Goal: Information Seeking & Learning: Check status

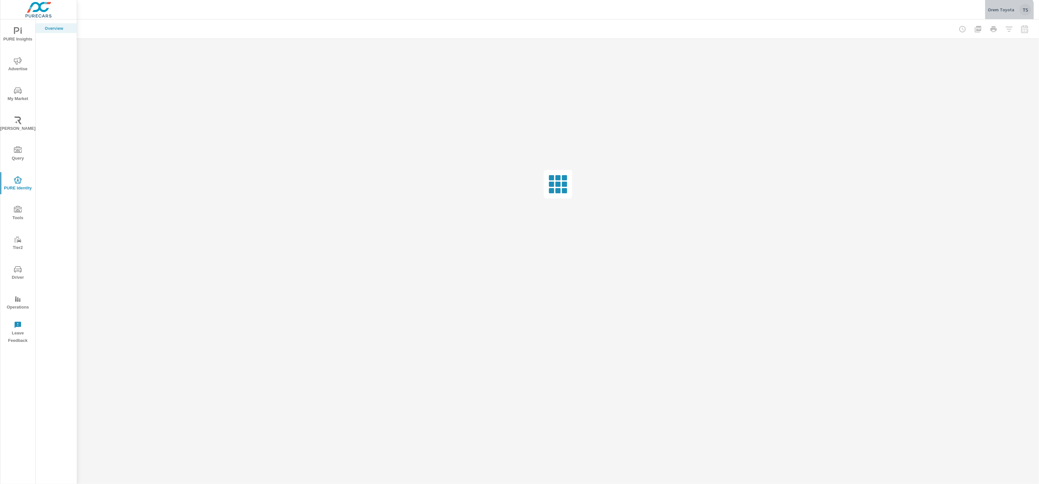
click at [1008, 13] on div "Orem Toyota TS" at bounding box center [1008, 10] width 43 height 12
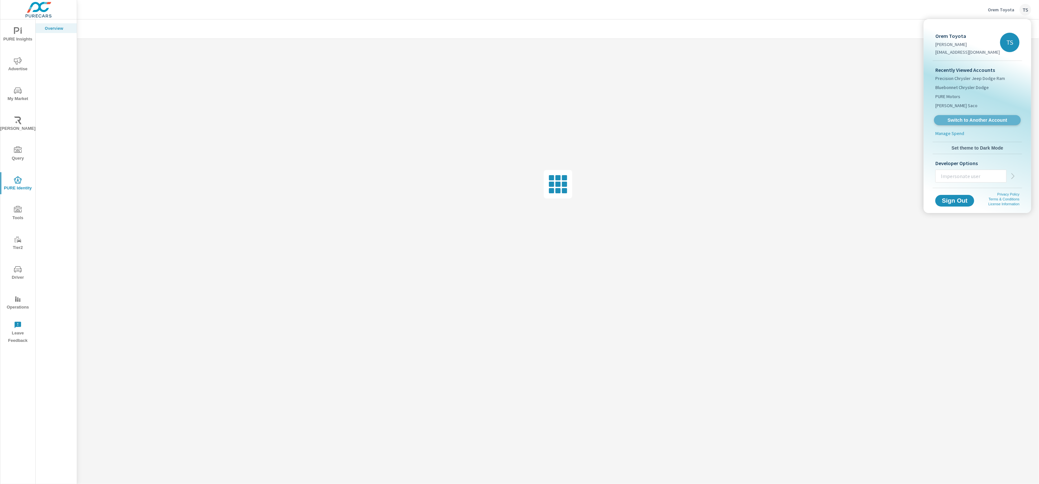
click at [970, 116] on link "Switch to Another Account" at bounding box center [977, 120] width 87 height 10
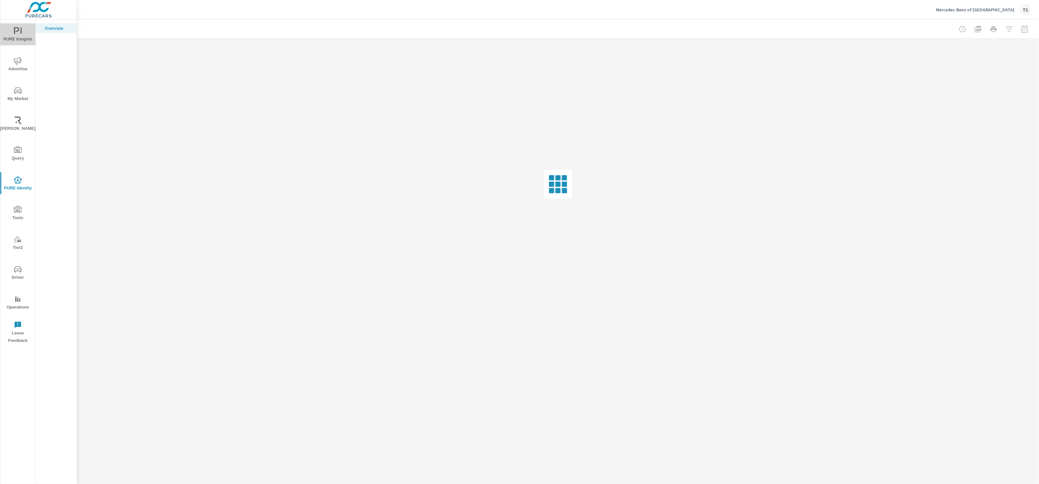
click at [16, 39] on span "PURE Insights" at bounding box center [17, 35] width 31 height 16
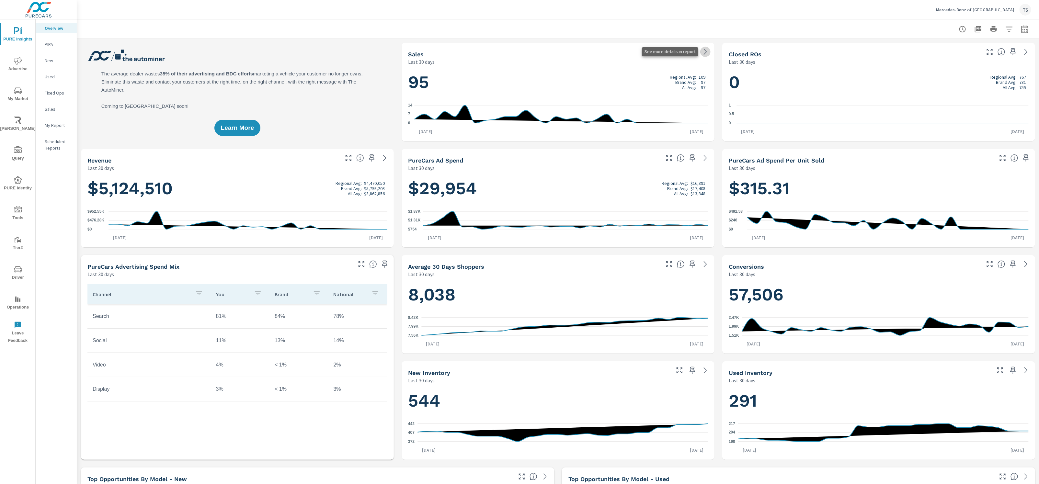
click at [705, 50] on icon at bounding box center [705, 52] width 8 height 8
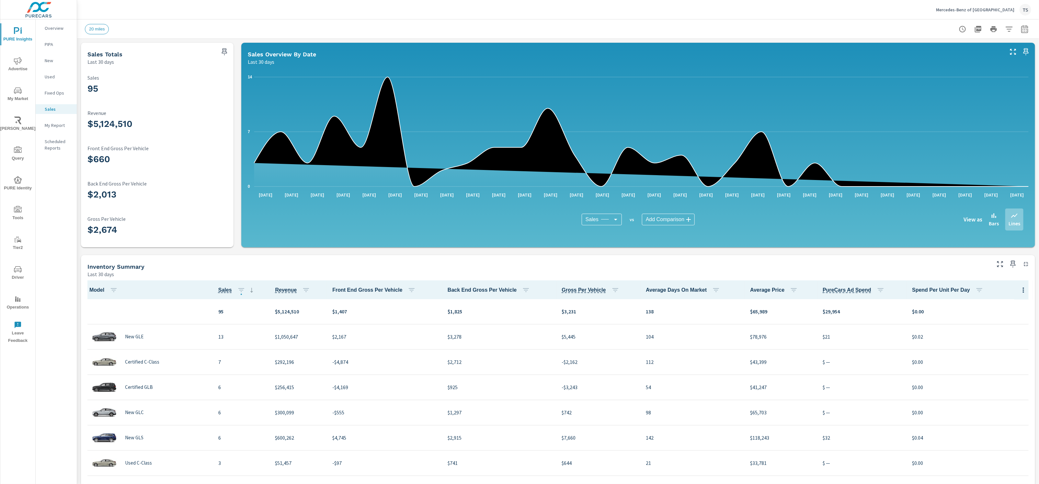
click at [57, 44] on p "PIPA" at bounding box center [58, 44] width 27 height 6
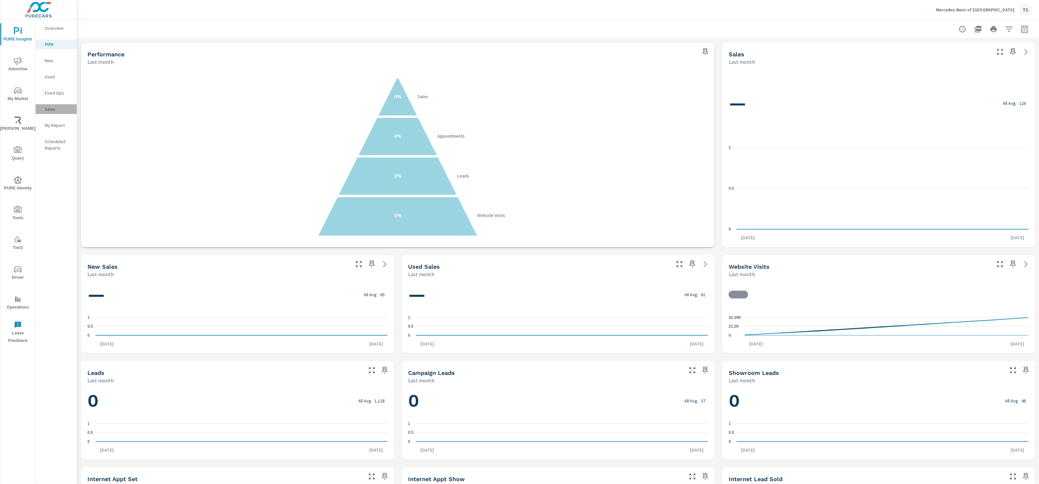
click at [48, 110] on p "Sales" at bounding box center [58, 109] width 27 height 6
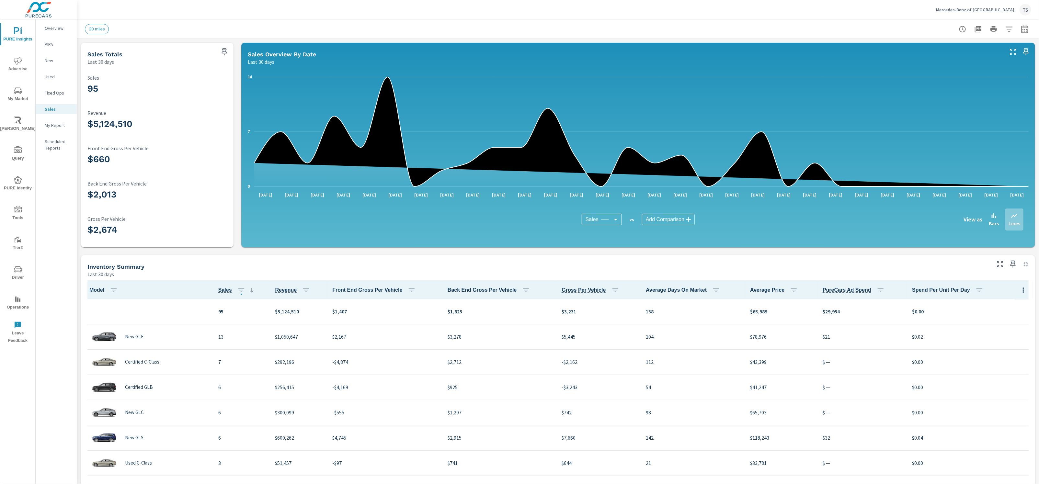
click at [17, 66] on span "Advertise" at bounding box center [17, 65] width 31 height 16
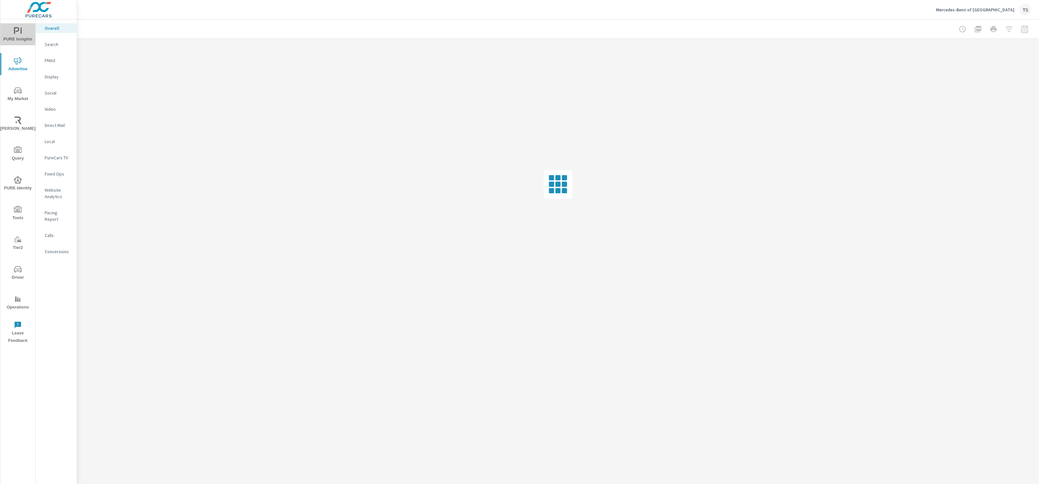
click at [25, 35] on span "PURE Insights" at bounding box center [17, 35] width 31 height 16
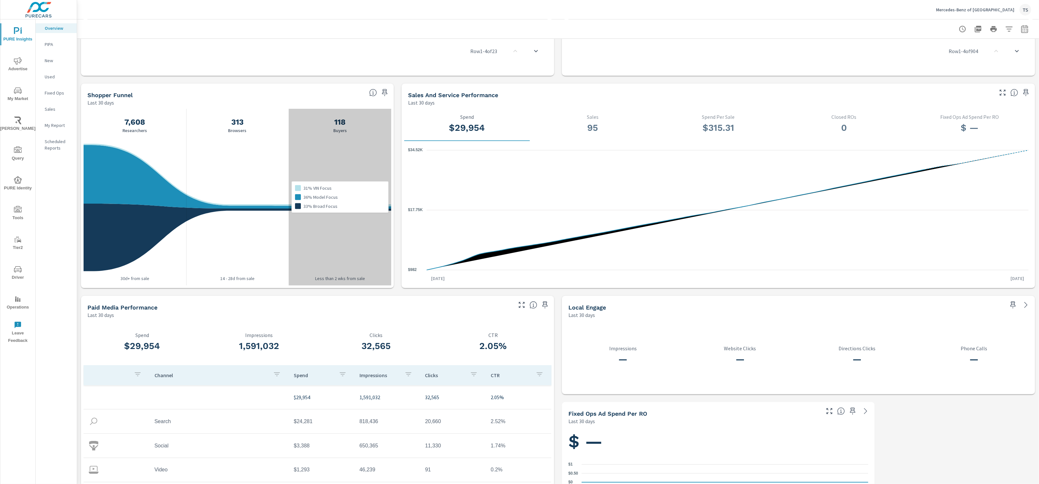
scroll to position [616, 0]
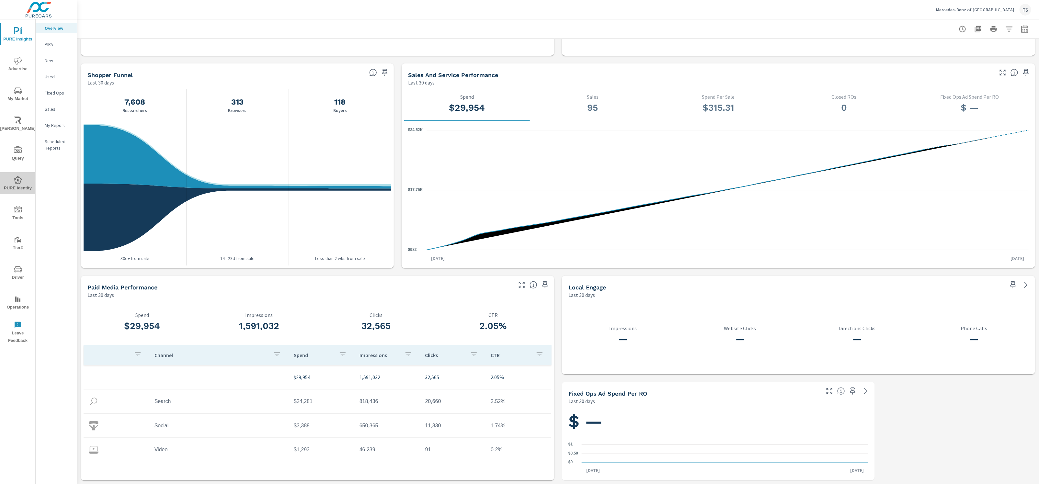
click at [25, 181] on span "PURE Identity" at bounding box center [17, 184] width 31 height 16
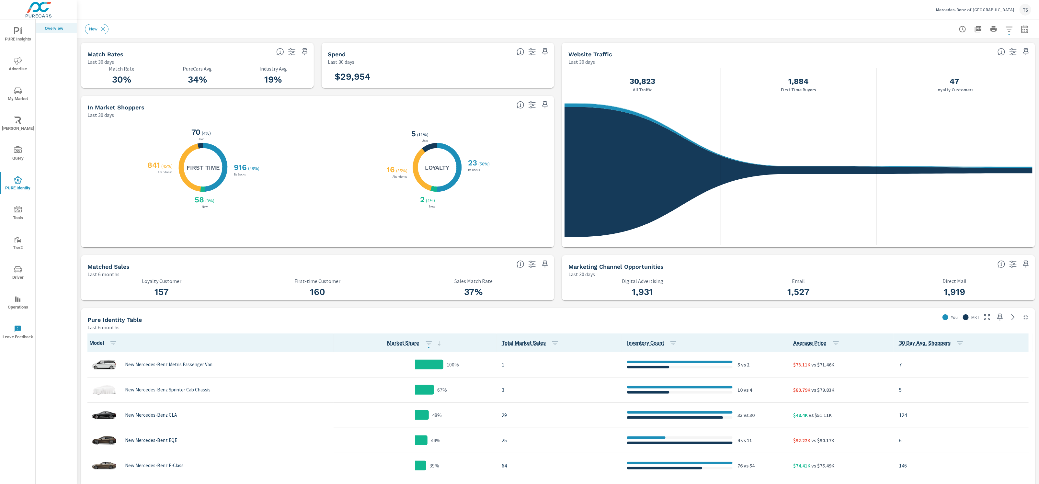
click at [17, 23] on div "PURE Insights Advertise My Market Riley AI Query PURE Identity Tools Tier2 Driv…" at bounding box center [17, 183] width 35 height 328
click at [14, 35] on icon "nav menu" at bounding box center [18, 31] width 8 height 8
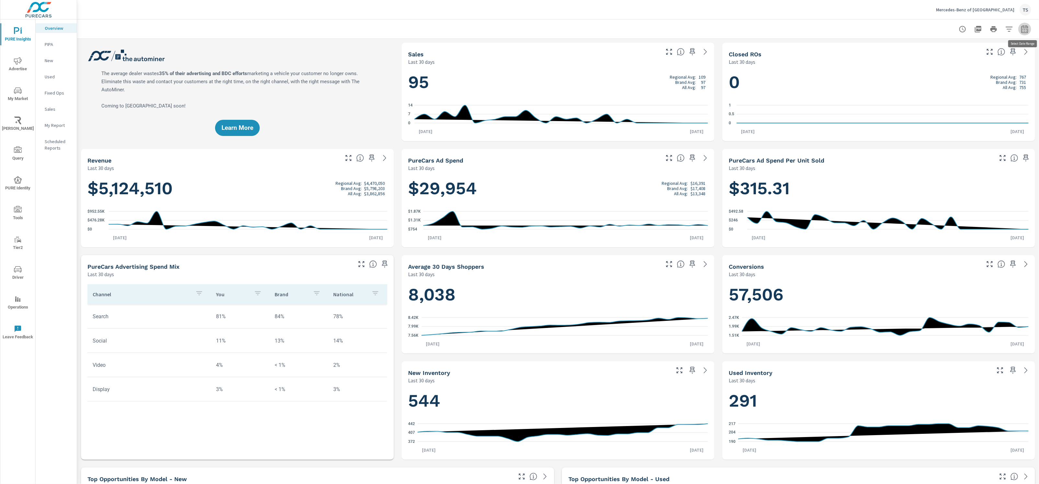
click at [1022, 27] on icon "button" at bounding box center [1024, 29] width 8 height 8
select select "Last 30 days"
click at [963, 75] on p "+ Add comparison" at bounding box center [979, 73] width 83 height 8
select select "Previous period"
click at [952, 104] on button "Apply" at bounding box center [958, 109] width 40 height 17
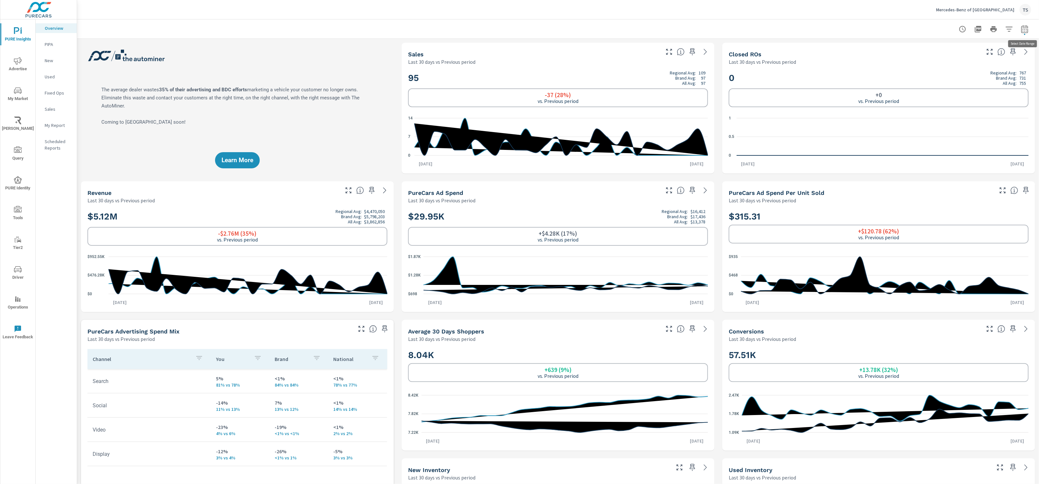
click at [1029, 31] on button "button" at bounding box center [1024, 29] width 13 height 13
select select "Last 30 days"
select select "Previous period"
click at [990, 58] on select "Custom Yesterday Last week Last 7 days Last 14 days Last 30 days Last 45 days L…" at bounding box center [972, 56] width 65 height 13
click at [940, 50] on select "Custom Yesterday Last week Last 7 days Last 14 days Last 30 days Last 45 days L…" at bounding box center [972, 56] width 65 height 13
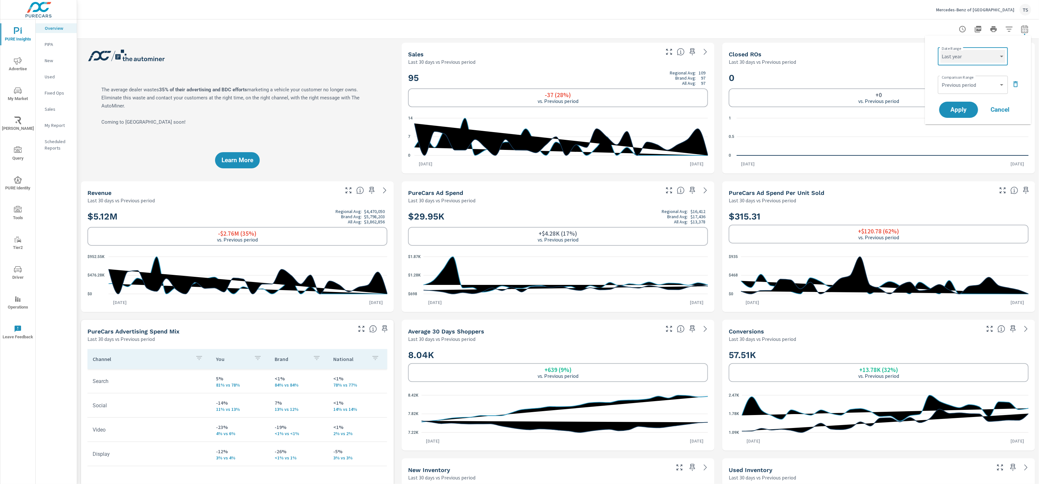
click at [978, 62] on select "Custom Yesterday Last week Last 7 days Last 14 days Last 30 days Last 45 days L…" at bounding box center [972, 56] width 65 height 13
click at [940, 50] on select "Custom Yesterday Last week Last 7 days Last 14 days Last 30 days Last 45 days L…" at bounding box center [972, 56] width 65 height 13
select select "Last 12 months"
click at [967, 116] on button "Apply" at bounding box center [958, 109] width 40 height 17
